Goal: Check status: Check status

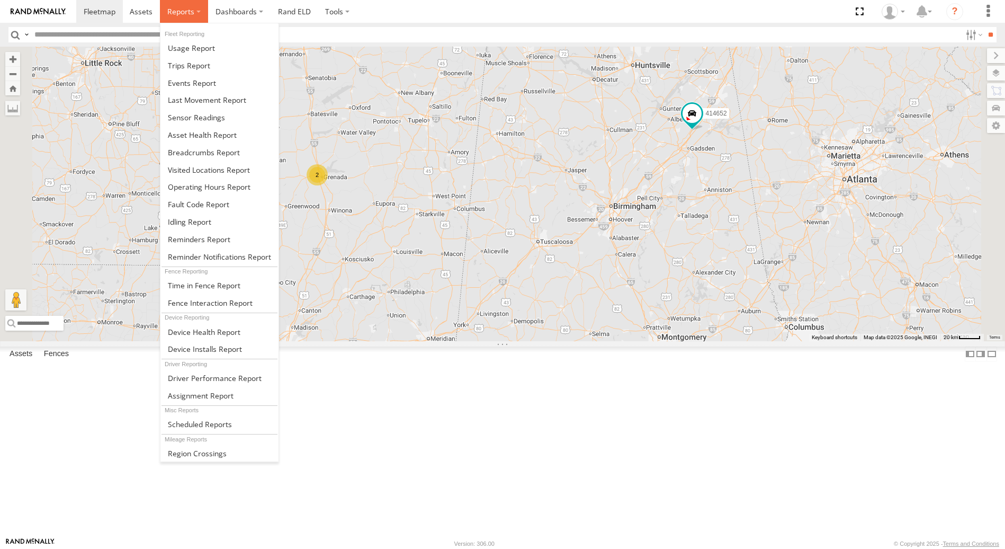
click at [189, 12] on span at bounding box center [180, 11] width 27 height 10
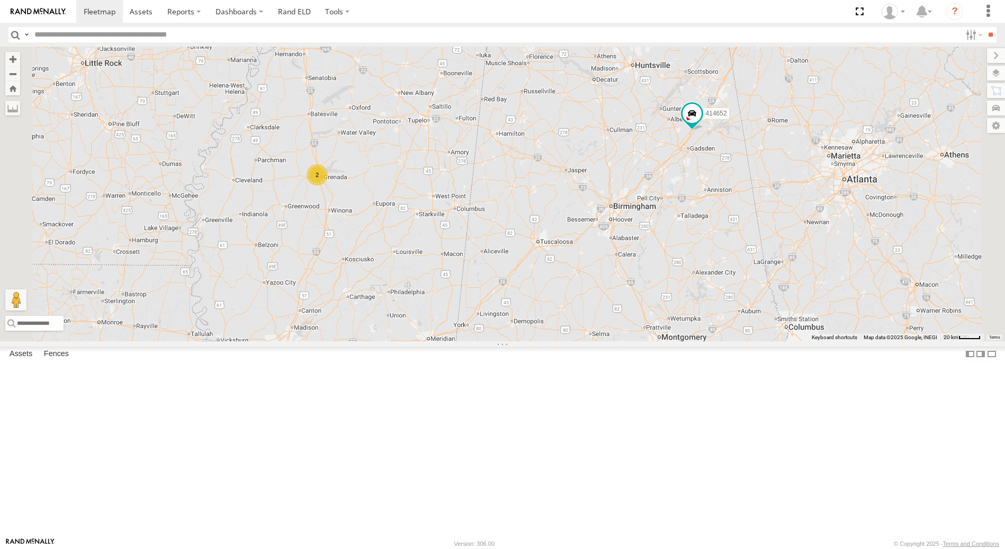
click at [0, 0] on div "361081" at bounding box center [0, 0] width 0 height 0
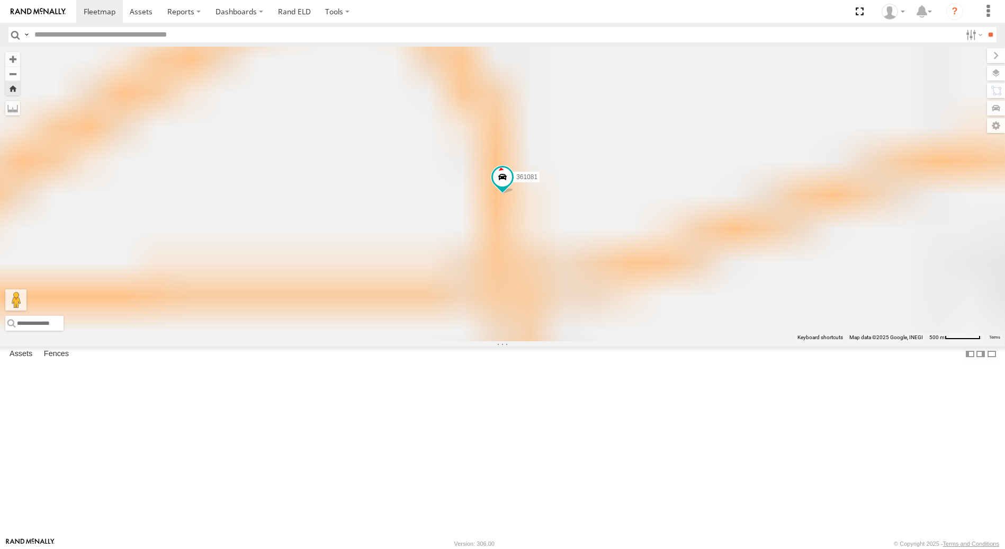
click at [0, 0] on div "361081" at bounding box center [0, 0] width 0 height 0
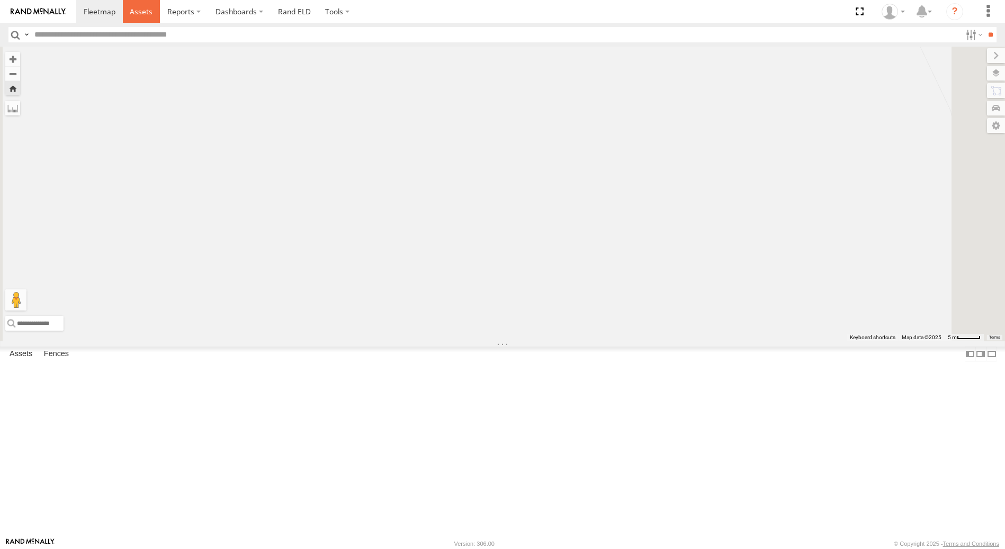
click at [142, 11] on span at bounding box center [141, 11] width 23 height 10
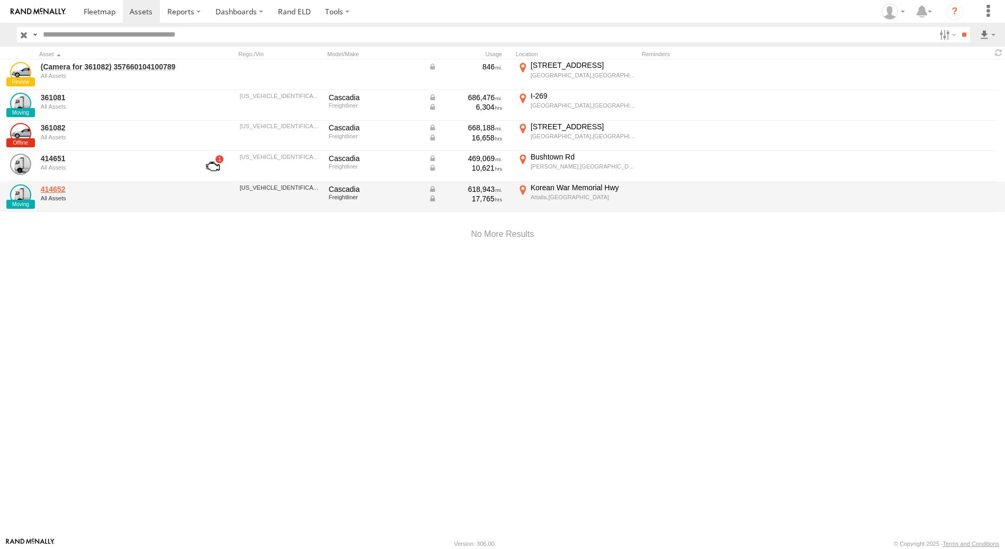
click at [58, 188] on link "414652" at bounding box center [113, 189] width 145 height 10
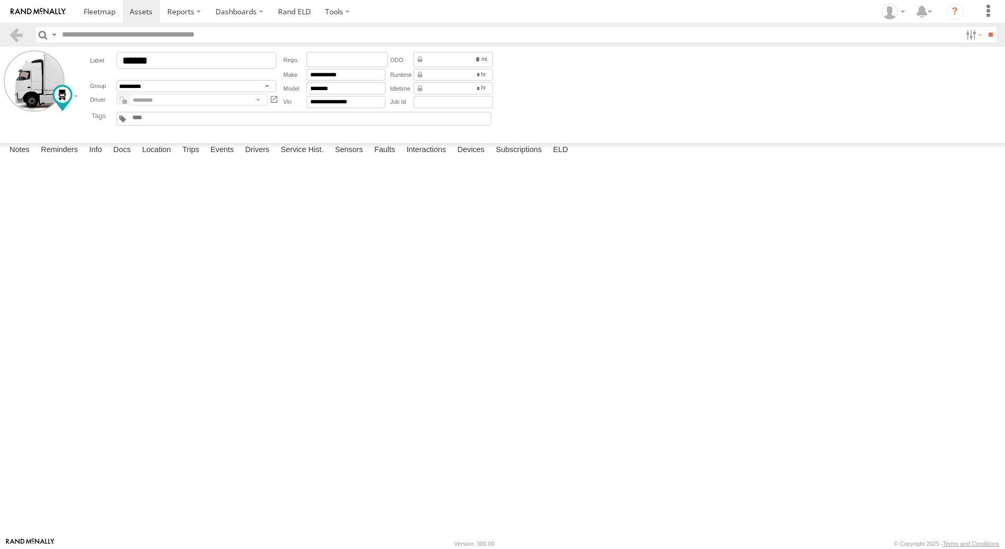
click at [169, 119] on input "text" at bounding box center [156, 118] width 51 height 8
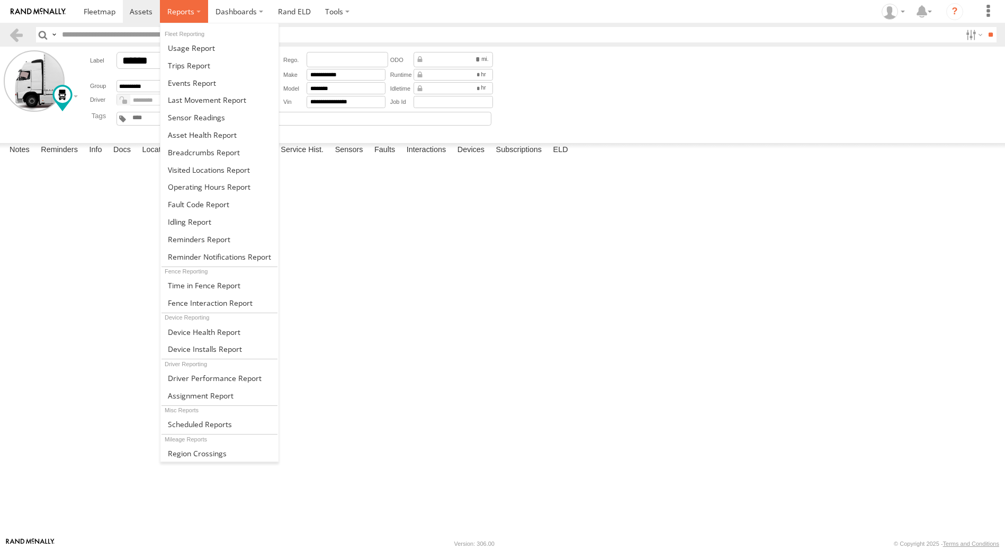
click at [188, 9] on span at bounding box center [180, 11] width 27 height 10
click at [203, 67] on span at bounding box center [189, 65] width 42 height 10
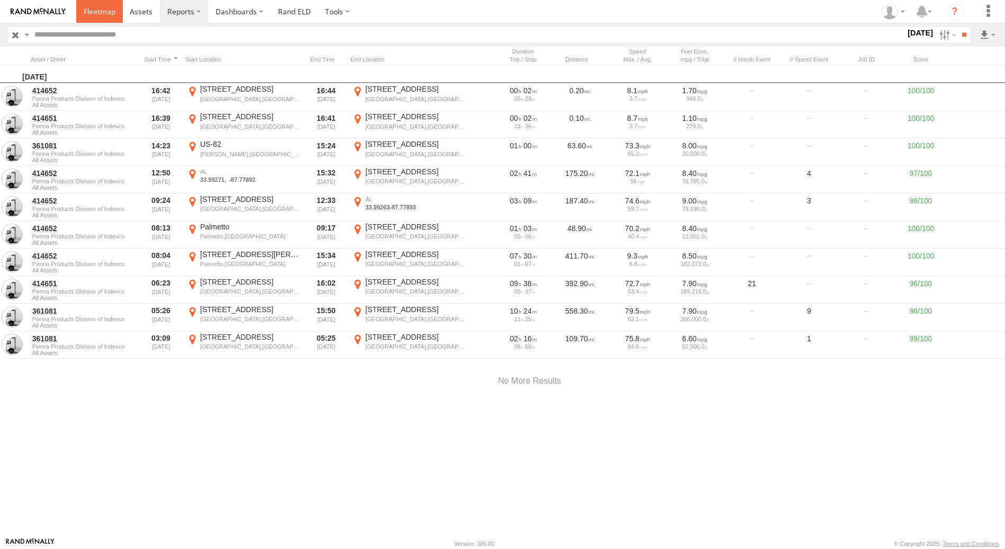
click at [98, 14] on span at bounding box center [100, 11] width 32 height 10
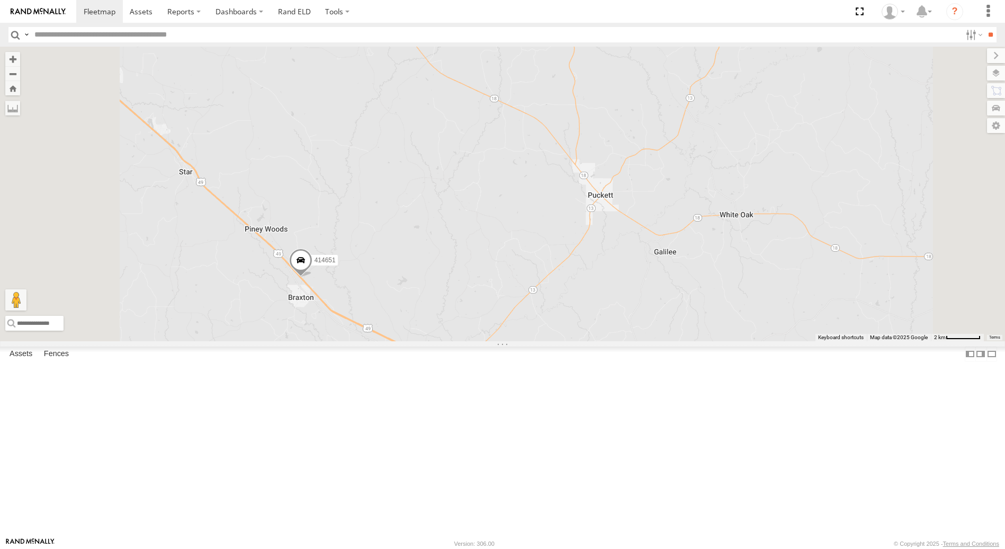
click at [312, 277] on span at bounding box center [300, 262] width 23 height 29
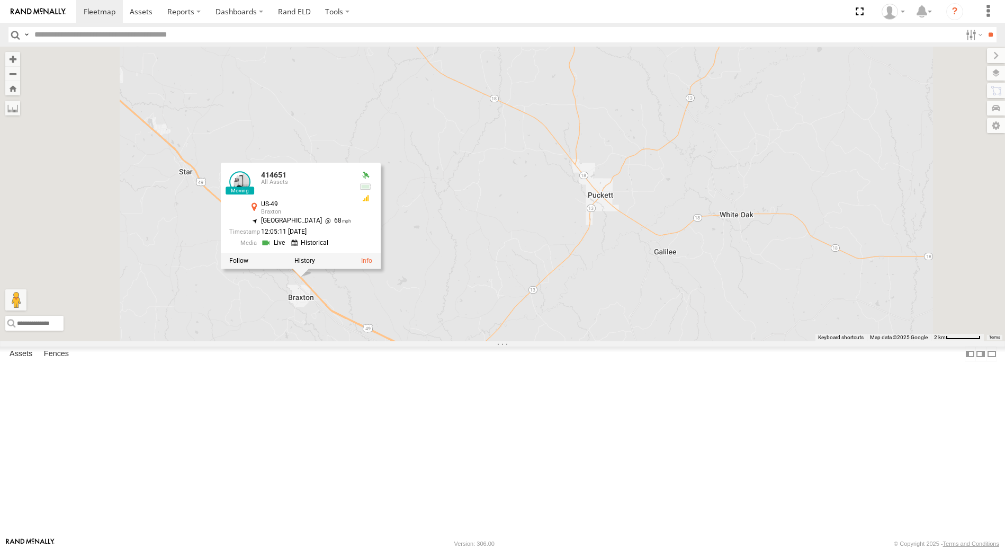
click at [288, 248] on link at bounding box center [274, 243] width 27 height 10
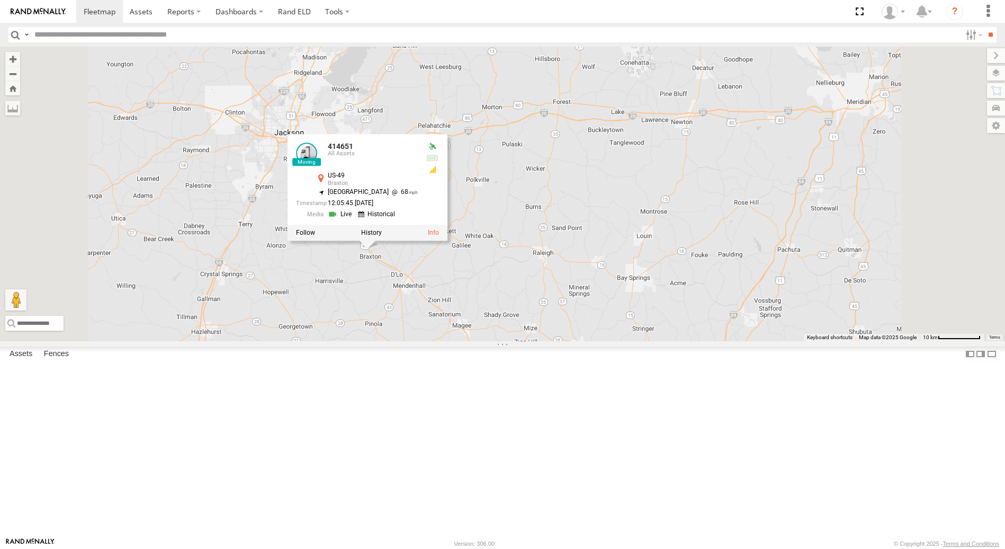
click at [465, 340] on div "414651 361081 414652 414651 All Assets US-49 Braxton 32.0432 , -89.97794 North …" at bounding box center [502, 194] width 1005 height 294
